Goal: Transaction & Acquisition: Subscribe to service/newsletter

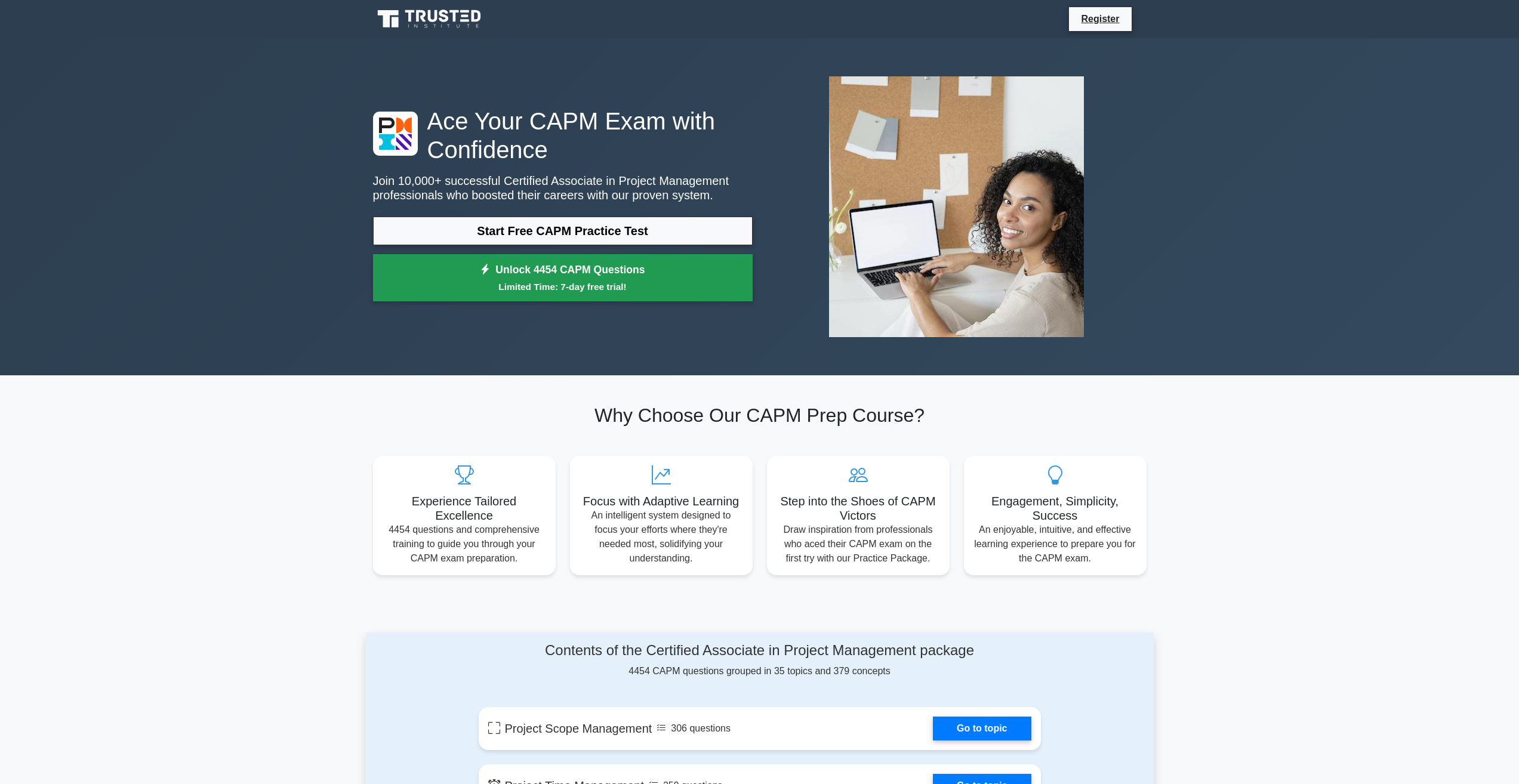
click at [539, 295] on link "Unlock 4454 CAPM Questions Limited Time: 7-day free trial!" at bounding box center [563, 278] width 380 height 48
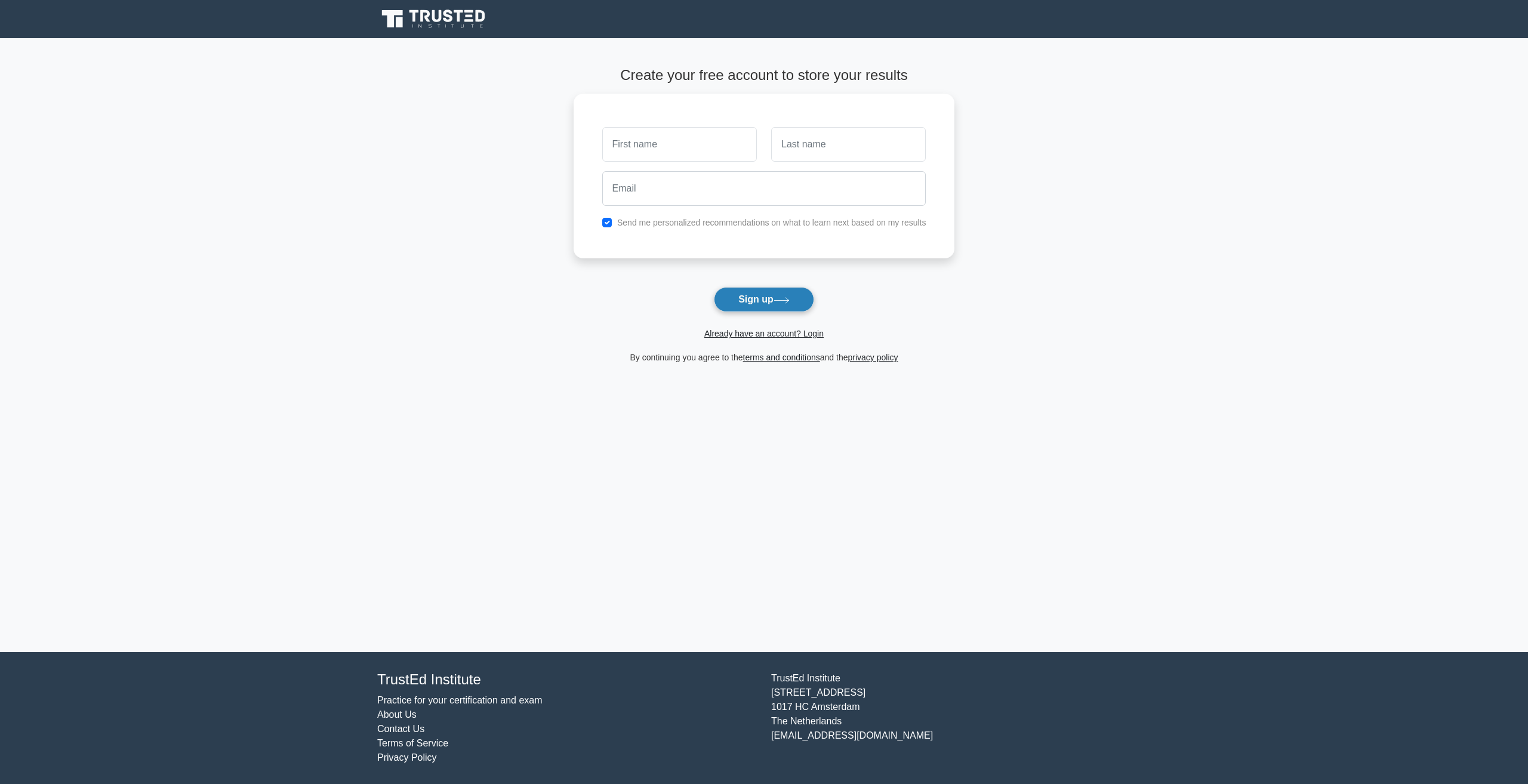
click at [780, 302] on icon at bounding box center [782, 300] width 16 height 6
click at [774, 306] on button "Sign up" at bounding box center [764, 299] width 100 height 25
click at [746, 296] on button "Sign up" at bounding box center [764, 299] width 100 height 25
